Goal: Find specific page/section: Find specific page/section

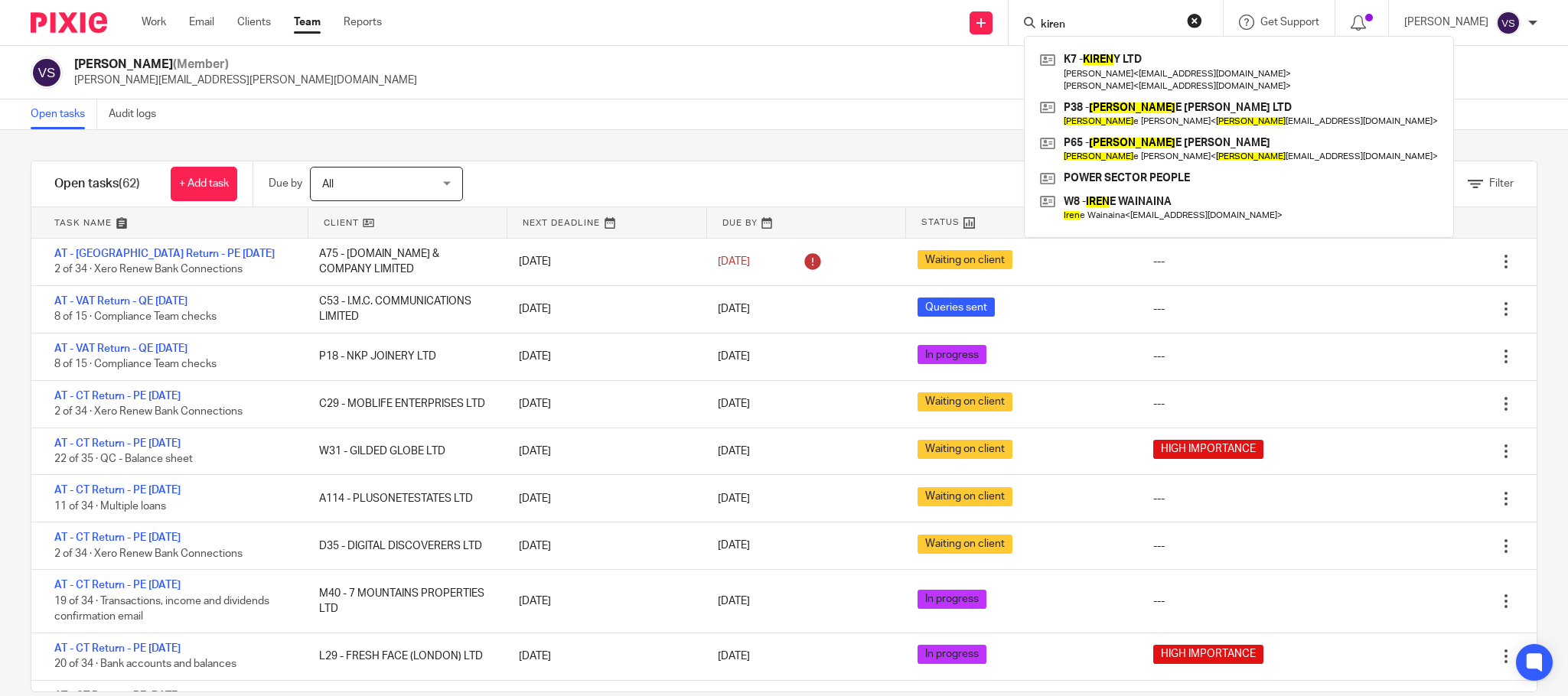
click at [1185, 13] on form "kiren" at bounding box center [1120, 23] width 163 height 19
drag, startPoint x: 1192, startPoint y: 14, endPoint x: 1131, endPoint y: 18, distance: 61.1
click at [1192, 15] on form "kiren" at bounding box center [1120, 23] width 163 height 19
click at [1200, 25] on button "reset" at bounding box center [1195, 21] width 16 height 16
click at [1137, 26] on input "Search" at bounding box center [1108, 25] width 138 height 14
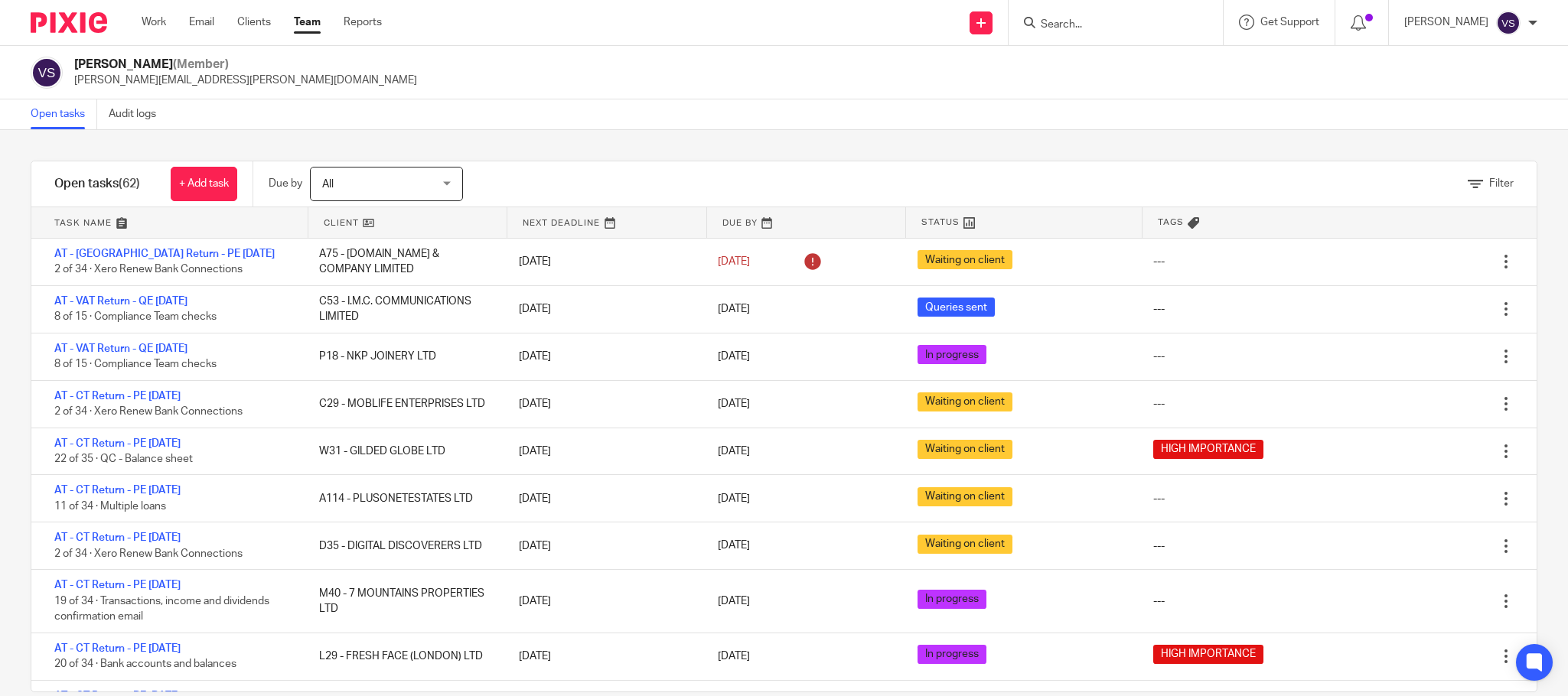
paste input "AMORE HOLDINGS LTD"
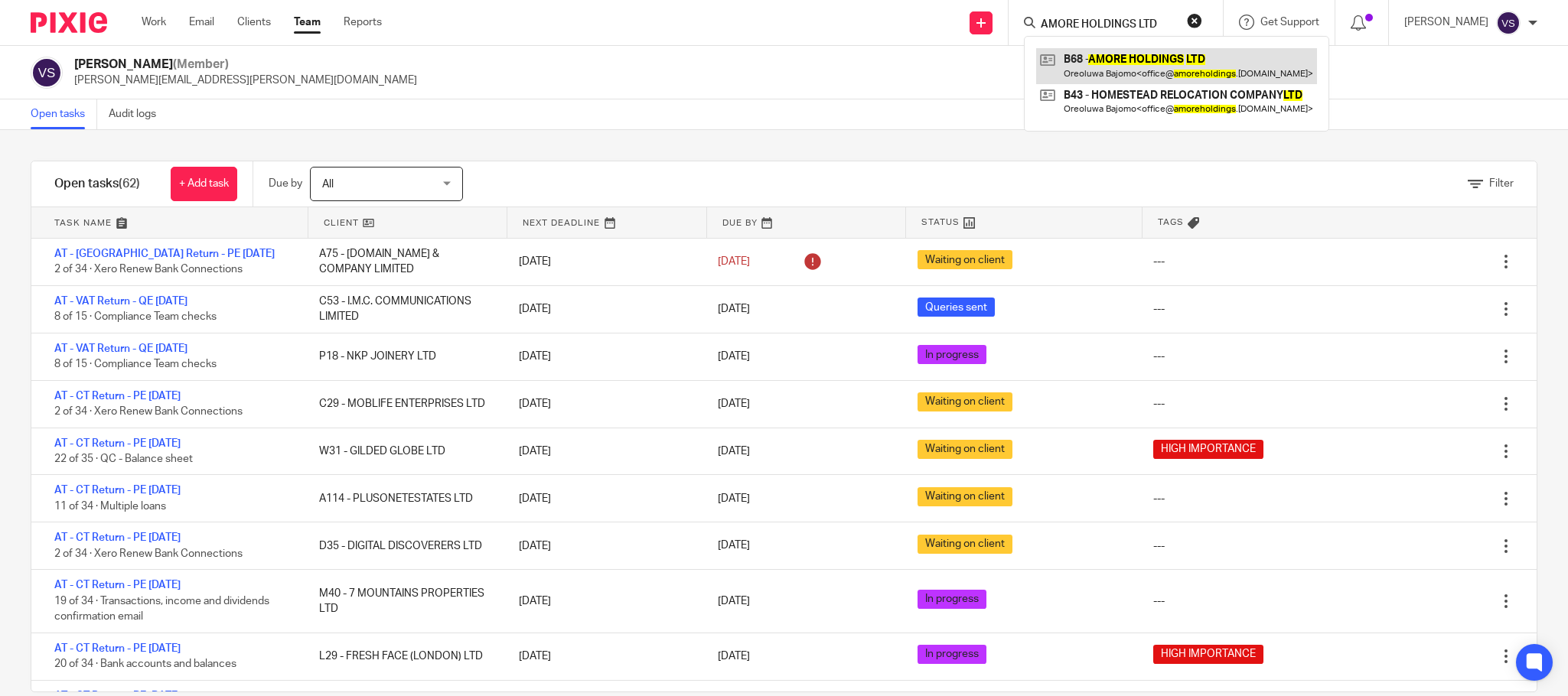
type input "AMORE HOLDINGS LTD"
click at [1125, 81] on link at bounding box center [1176, 65] width 280 height 35
click at [1146, 63] on link at bounding box center [1176, 65] width 280 height 35
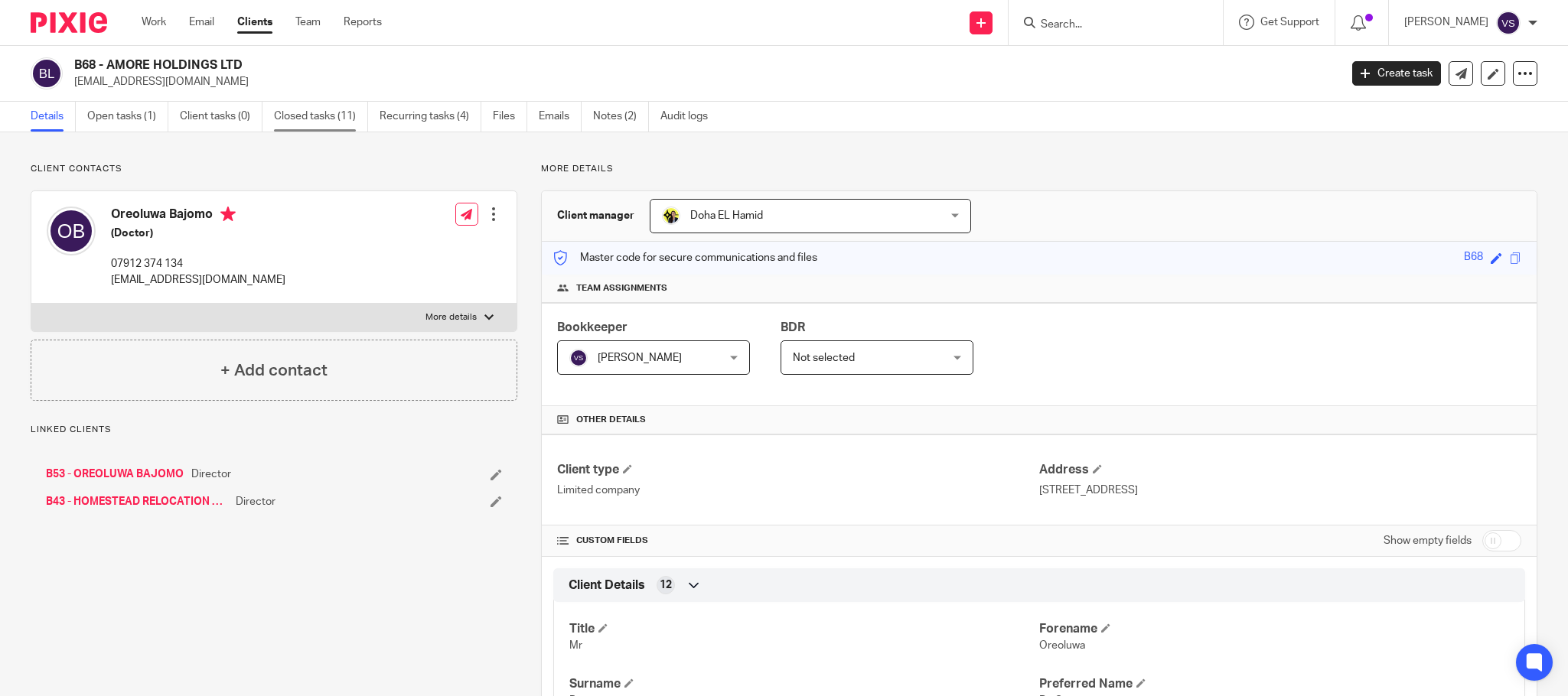
click at [301, 119] on link "Closed tasks (11)" at bounding box center [321, 117] width 94 height 30
click at [129, 113] on link "Open tasks (1)" at bounding box center [127, 117] width 81 height 30
